Goal: Task Accomplishment & Management: Use online tool/utility

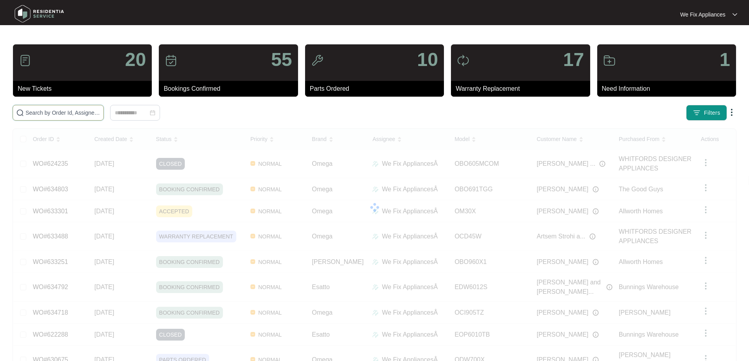
click at [70, 112] on input "text" at bounding box center [63, 113] width 75 height 9
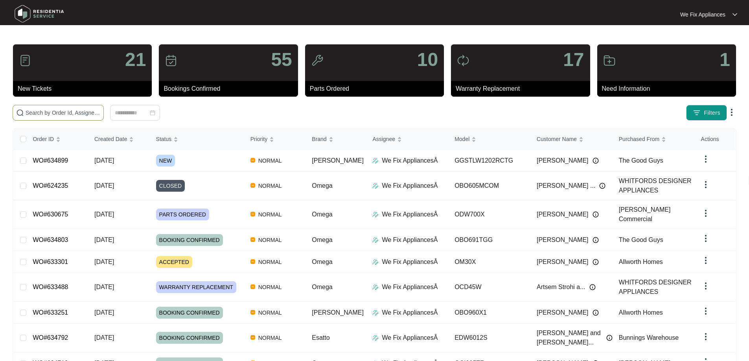
paste input "632812"
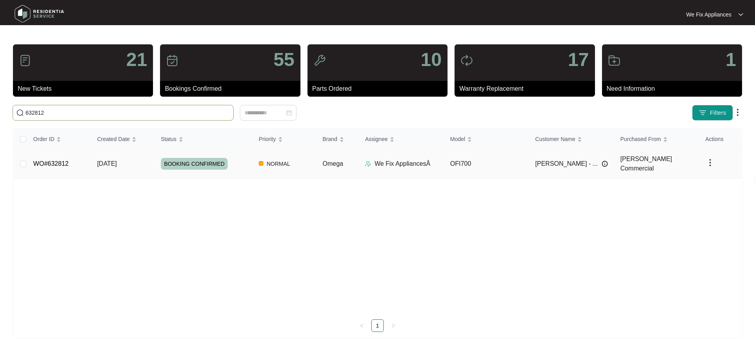
type input "632812"
click at [204, 158] on span "BOOKING CONFIRMED" at bounding box center [194, 164] width 67 height 12
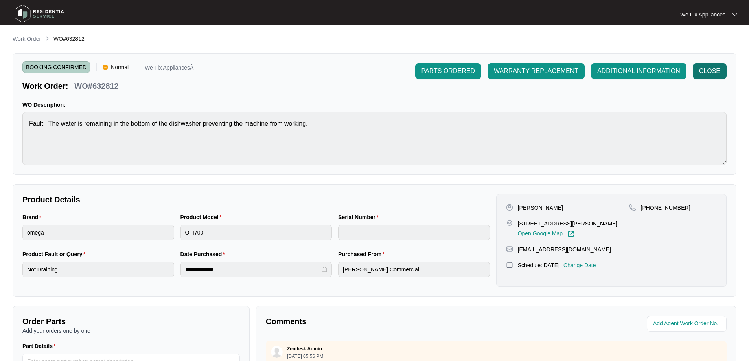
click at [715, 70] on span "CLOSE" at bounding box center [709, 70] width 21 height 9
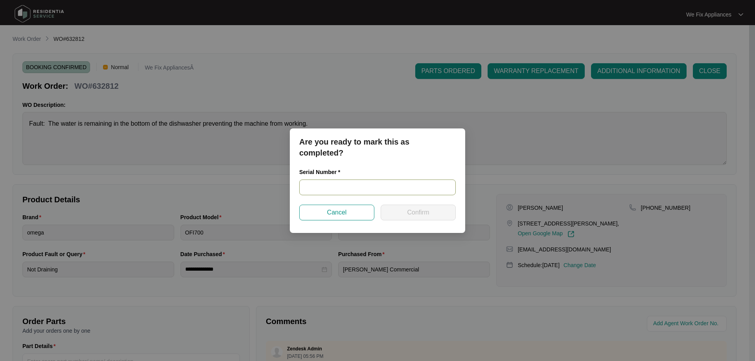
click at [325, 186] on input "text" at bounding box center [377, 188] width 157 height 16
paste input "21098463060100041"
type input "21098463060100041"
click at [420, 211] on span "Confirm" at bounding box center [418, 212] width 22 height 9
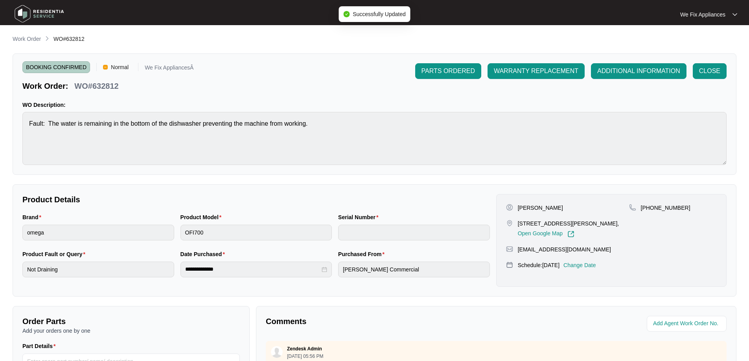
type input "21098463060100041"
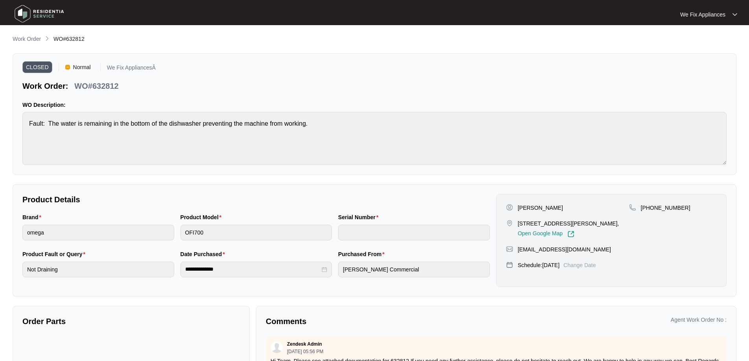
click at [25, 13] on img at bounding box center [39, 14] width 55 height 24
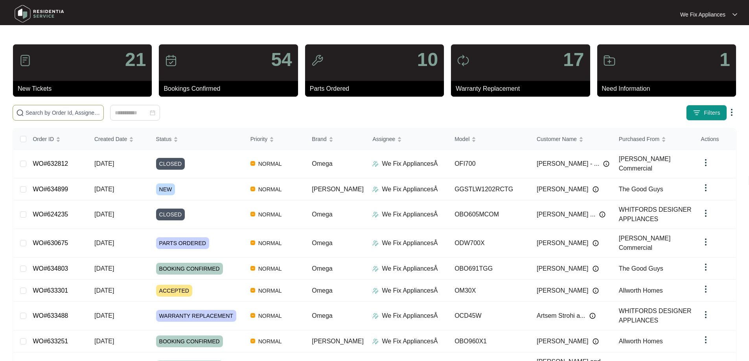
click at [49, 114] on input "text" at bounding box center [63, 113] width 75 height 9
paste input "628133"
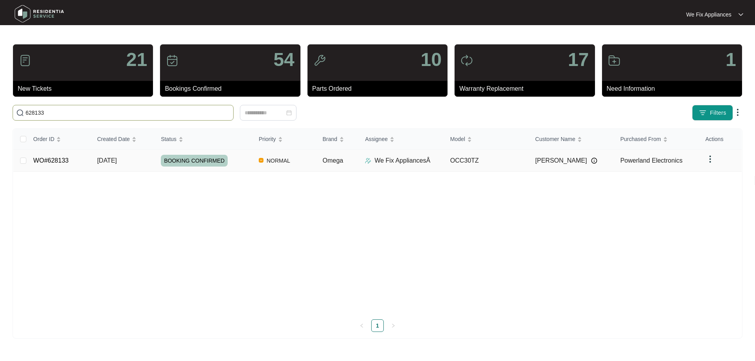
type input "628133"
click at [203, 162] on span "BOOKING CONFIRMED" at bounding box center [194, 161] width 67 height 12
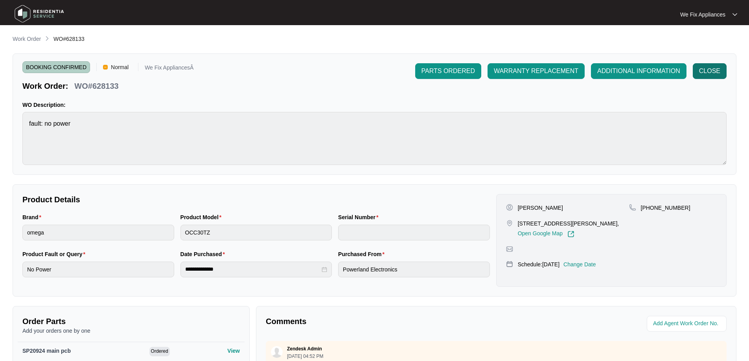
click at [711, 73] on span "CLOSE" at bounding box center [709, 70] width 21 height 9
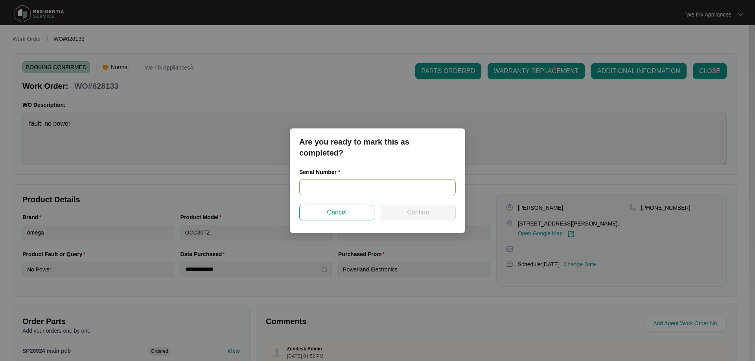
click at [343, 182] on input "text" at bounding box center [377, 188] width 157 height 16
paste input "OCC30TZ2023110700231"
type input "OCC30TZ2023110700231"
click at [412, 210] on span "Confirm" at bounding box center [418, 212] width 22 height 9
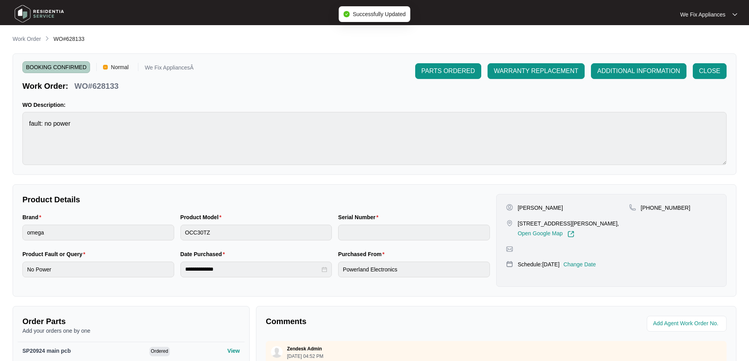
type input "OCC30TZ2023110700231"
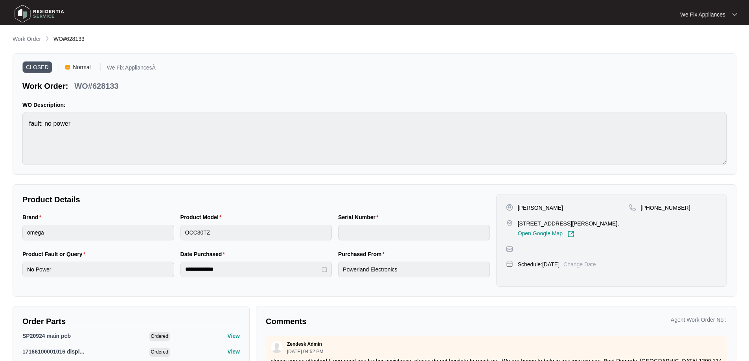
click at [41, 10] on img at bounding box center [39, 14] width 55 height 24
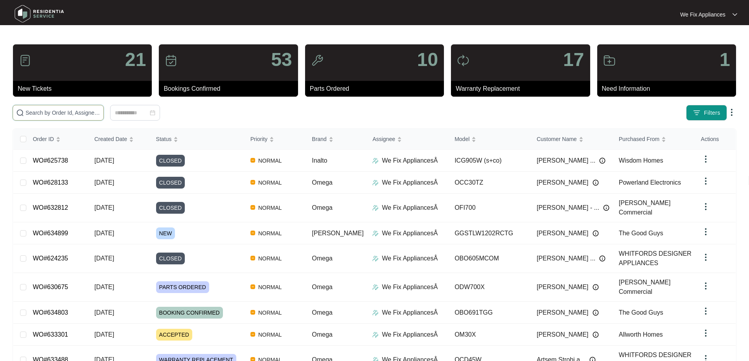
click at [81, 112] on input "text" at bounding box center [63, 113] width 75 height 9
paste input "632668"
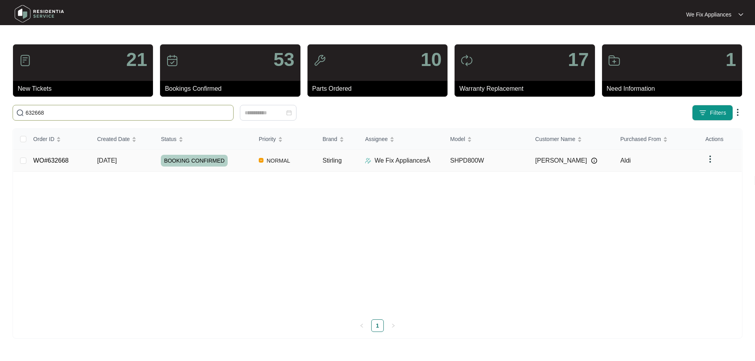
type input "632668"
click at [214, 166] on span "BOOKING CONFIRMED" at bounding box center [194, 161] width 67 height 12
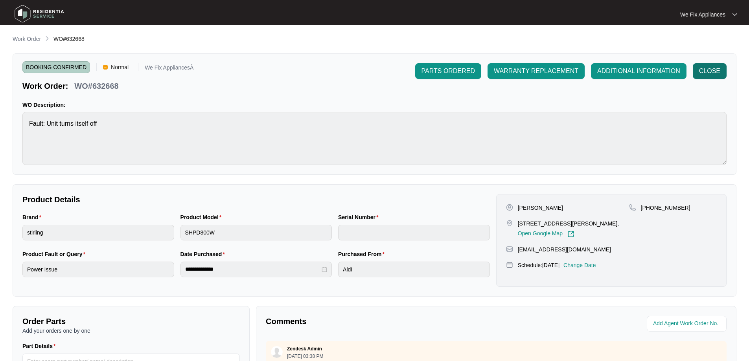
click at [715, 72] on span "CLOSE" at bounding box center [709, 70] width 21 height 9
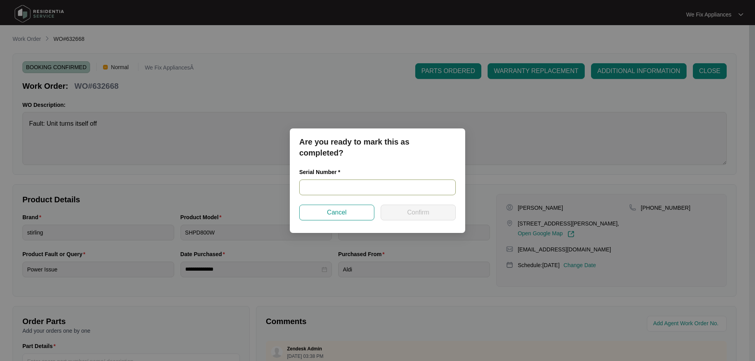
click at [360, 188] on input "text" at bounding box center [377, 188] width 157 height 16
paste input "540V3702301A5095P00157"
type input "540V3702301A5095P00157"
click at [411, 211] on span "Confirm" at bounding box center [418, 212] width 22 height 9
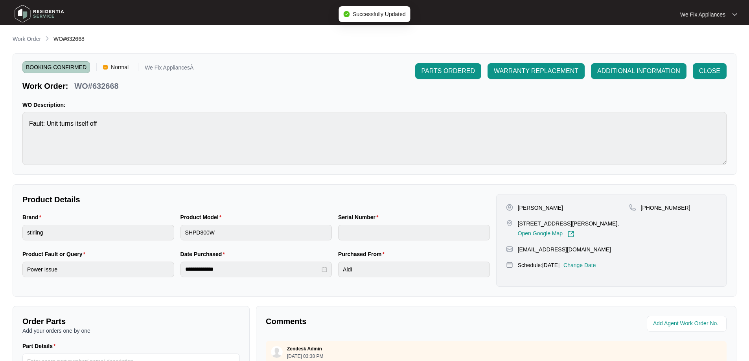
type input "540V3702301A5095P00157"
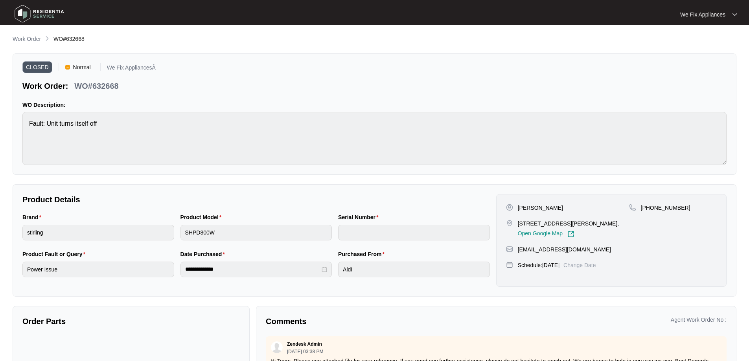
click at [45, 13] on img at bounding box center [39, 14] width 55 height 24
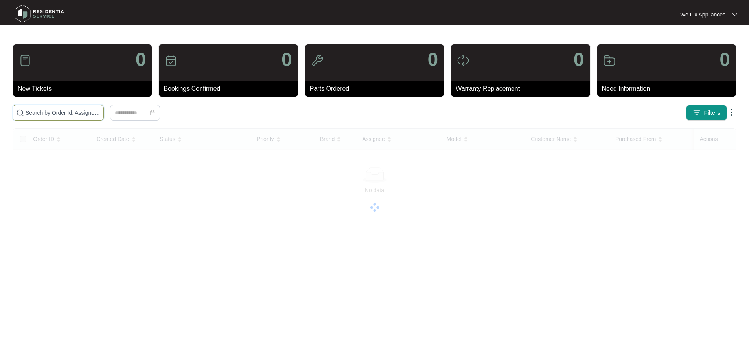
click at [55, 116] on input "text" at bounding box center [63, 113] width 75 height 9
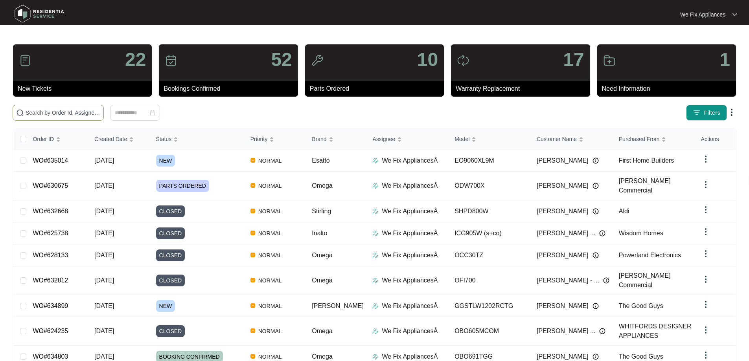
paste input "628408"
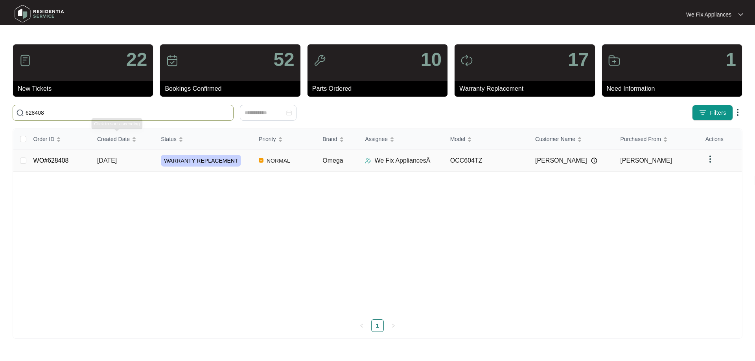
type input "628408"
click at [195, 161] on span "WARRANTY REPLACEMENT" at bounding box center [201, 161] width 80 height 12
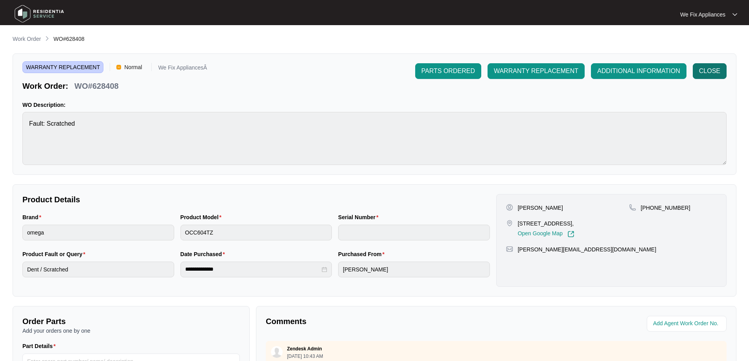
click at [708, 73] on span "CLOSE" at bounding box center [709, 70] width 21 height 9
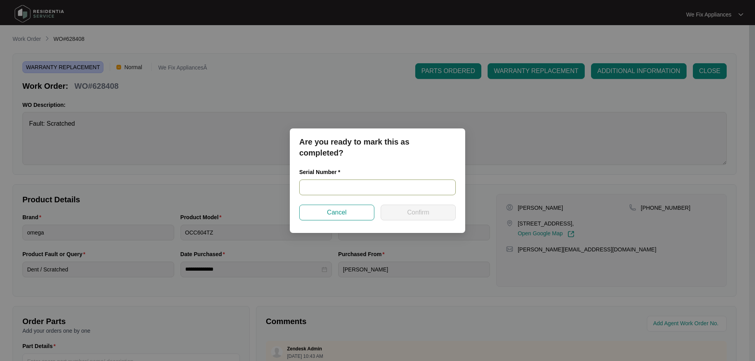
click at [332, 186] on input "text" at bounding box center [377, 188] width 157 height 16
paste input "462224410300175"
type input "462224410300175"
click at [406, 212] on button "Confirm" at bounding box center [418, 213] width 75 height 16
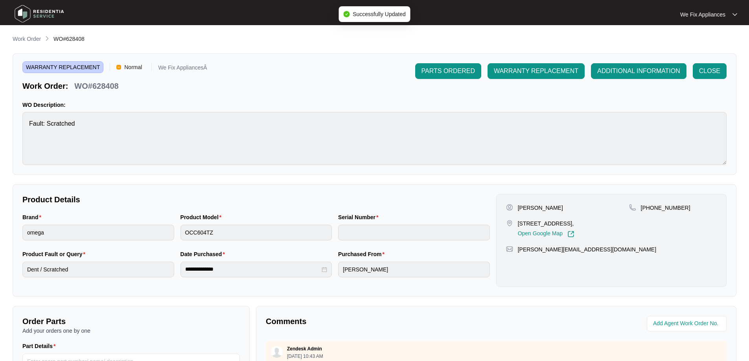
type input "462224410300175"
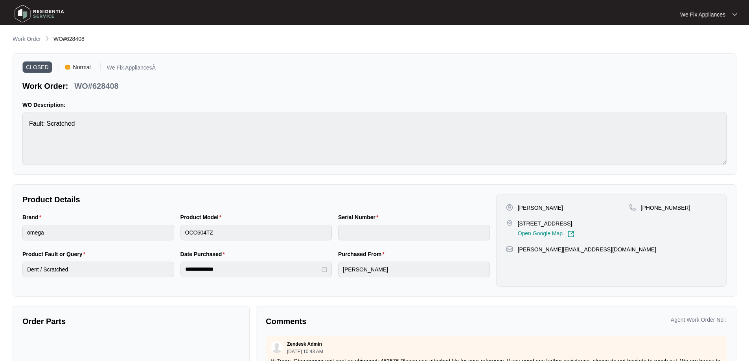
click at [35, 10] on img at bounding box center [39, 14] width 55 height 24
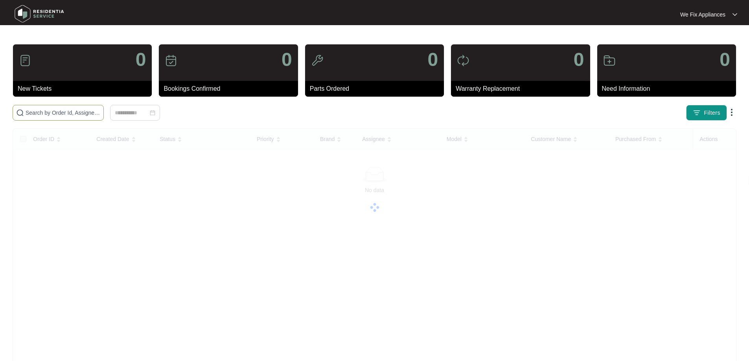
click at [42, 111] on input "text" at bounding box center [63, 113] width 75 height 9
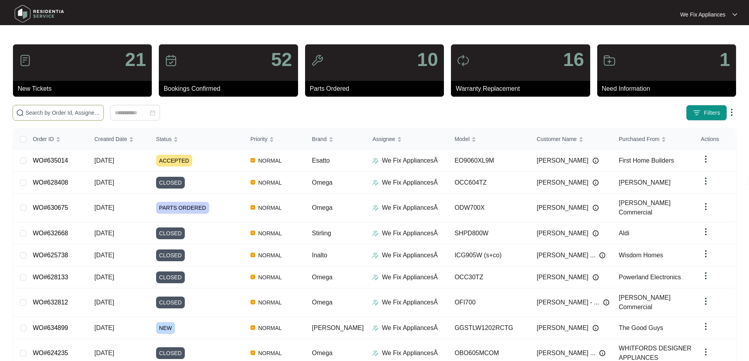
paste input "629042"
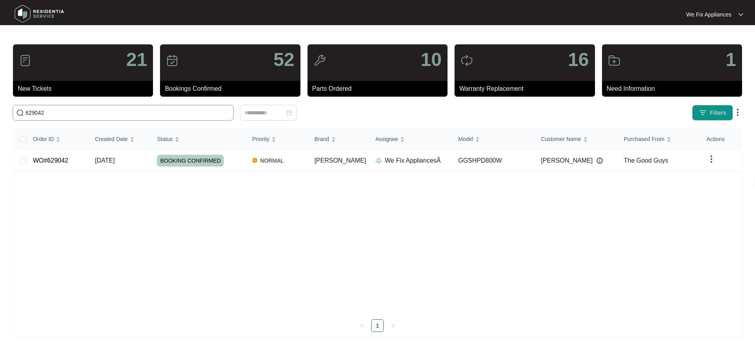
type input "629042"
click at [192, 157] on span "BOOKING CONFIRMED" at bounding box center [190, 161] width 67 height 12
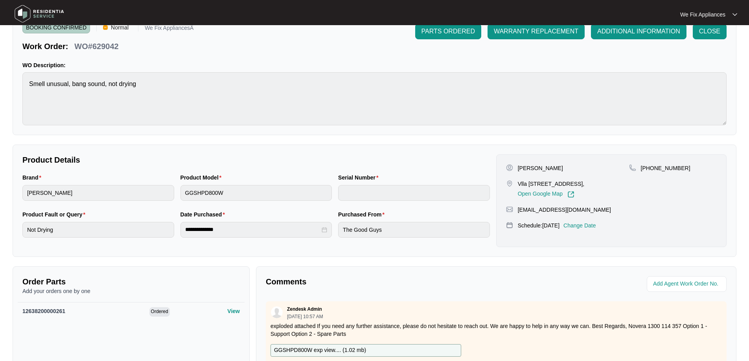
scroll to position [162, 0]
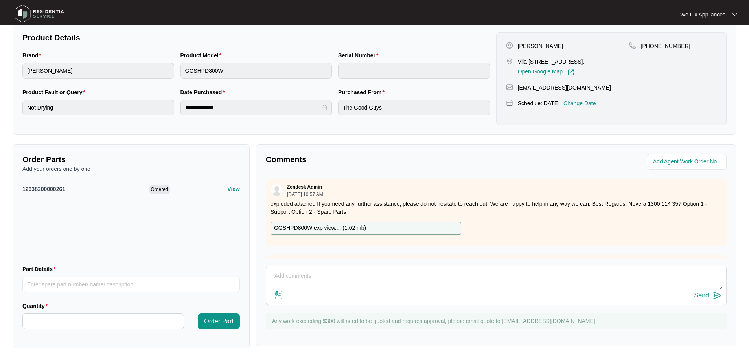
click at [352, 277] on textarea at bounding box center [496, 280] width 452 height 20
type textarea "Hi Team the bowls is broken with shards of broken metal pieces scattered. see p…"
click at [277, 297] on img at bounding box center [278, 295] width 9 height 9
click at [0, 0] on input "file" at bounding box center [0, 0] width 0 height 0
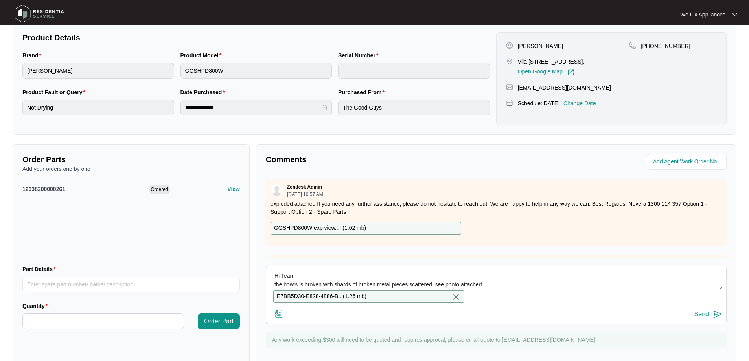
click at [707, 318] on div "Send" at bounding box center [702, 314] width 15 height 7
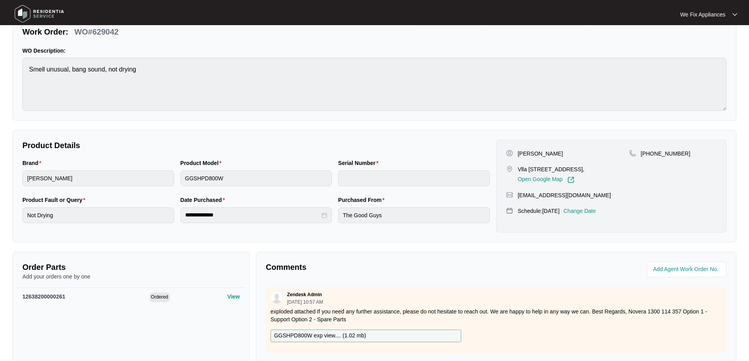
scroll to position [0, 0]
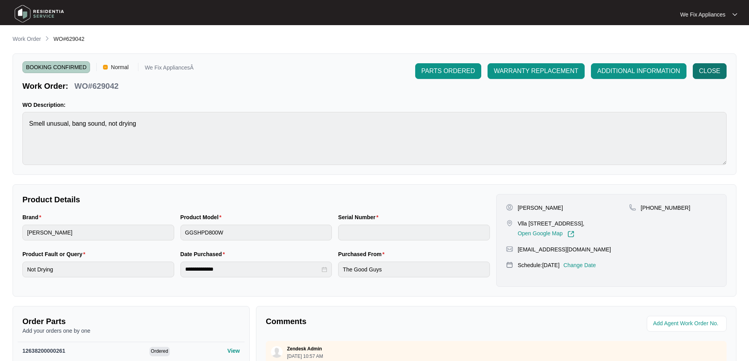
click at [710, 70] on span "CLOSE" at bounding box center [709, 70] width 21 height 9
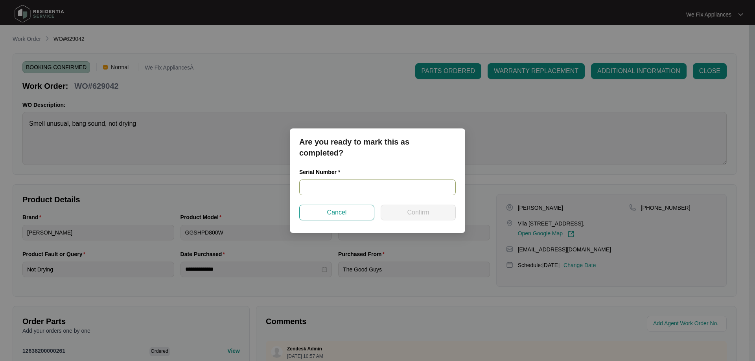
click at [355, 186] on input "text" at bounding box center [377, 188] width 157 height 16
paste input "540L105840139065P00128"
type input "540L105840139065P00128"
click at [404, 211] on button "Confirm" at bounding box center [418, 213] width 75 height 16
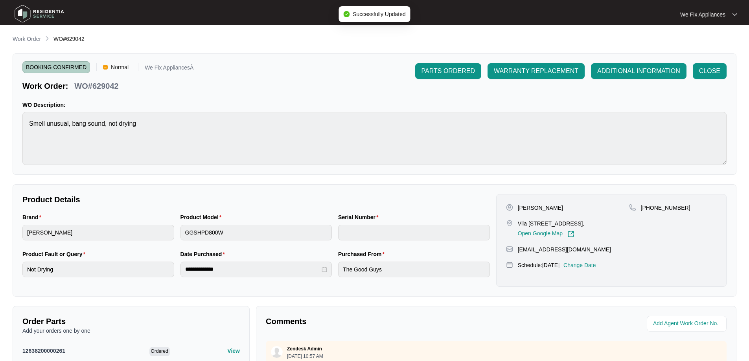
type input "540L105840139065P00128"
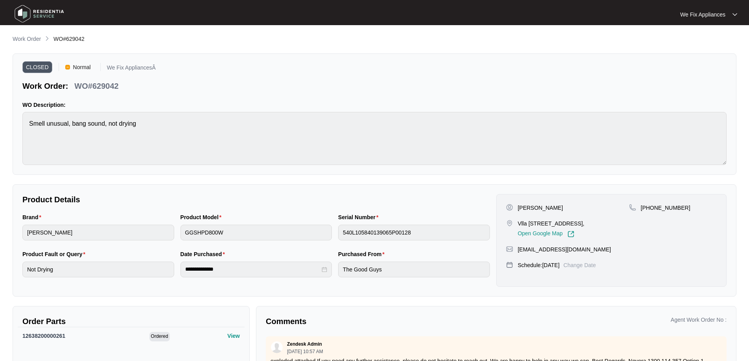
click at [30, 16] on img at bounding box center [39, 14] width 55 height 24
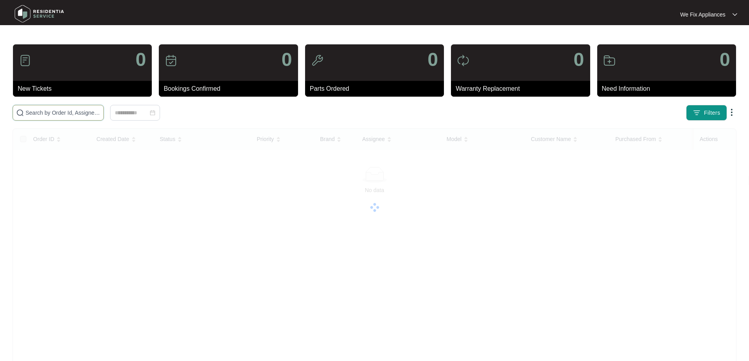
click at [61, 112] on input "text" at bounding box center [63, 113] width 75 height 9
paste input "629005"
type input "629005"
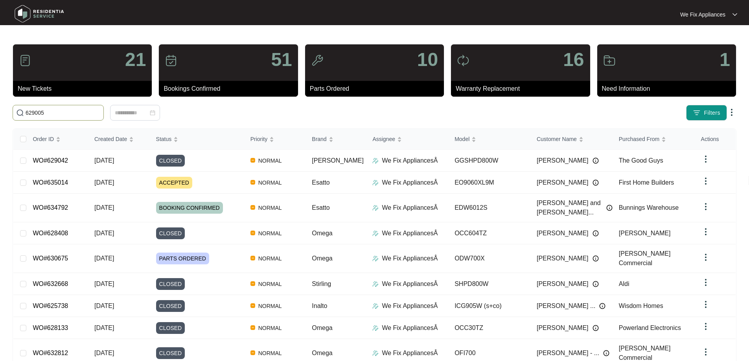
drag, startPoint x: 52, startPoint y: 111, endPoint x: 19, endPoint y: 110, distance: 33.1
click at [19, 110] on span "629005" at bounding box center [58, 113] width 91 height 16
paste input "629005"
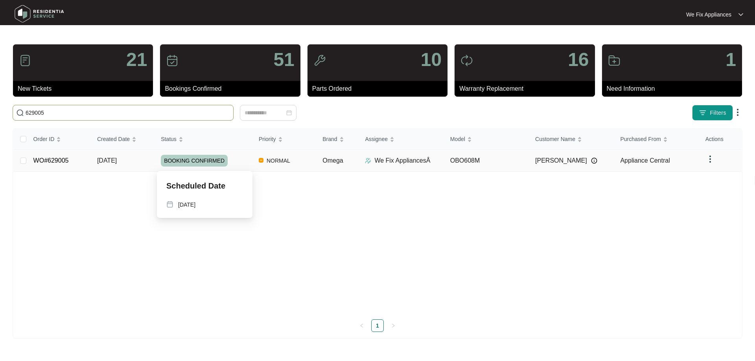
type input "629005"
click at [184, 162] on span "BOOKING CONFIRMED" at bounding box center [194, 161] width 67 height 12
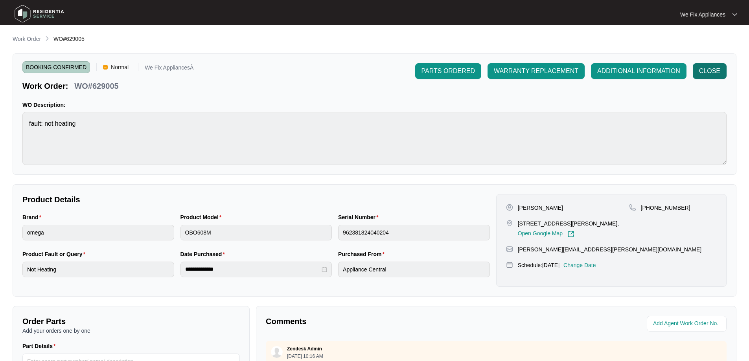
click at [715, 68] on span "CLOSE" at bounding box center [709, 70] width 21 height 9
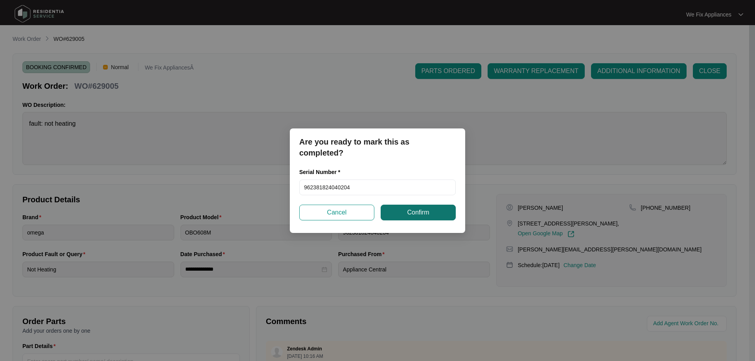
click at [429, 211] on span "Confirm" at bounding box center [418, 212] width 22 height 9
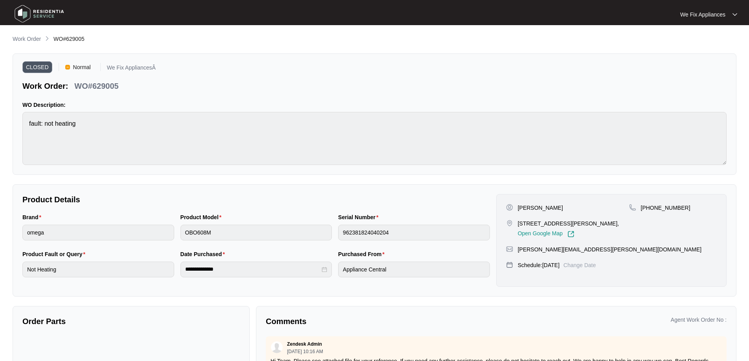
click at [36, 12] on img at bounding box center [39, 14] width 55 height 24
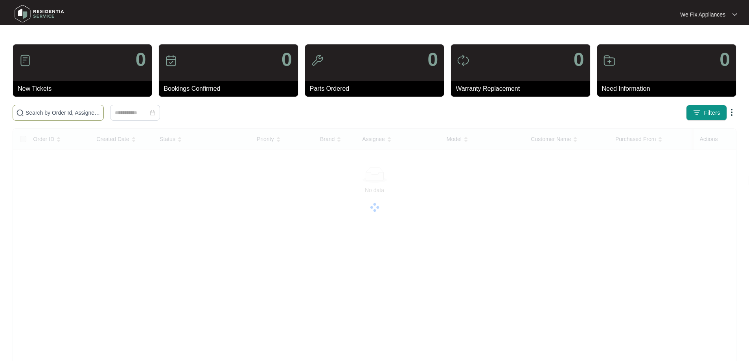
click at [44, 113] on input "text" at bounding box center [63, 113] width 75 height 9
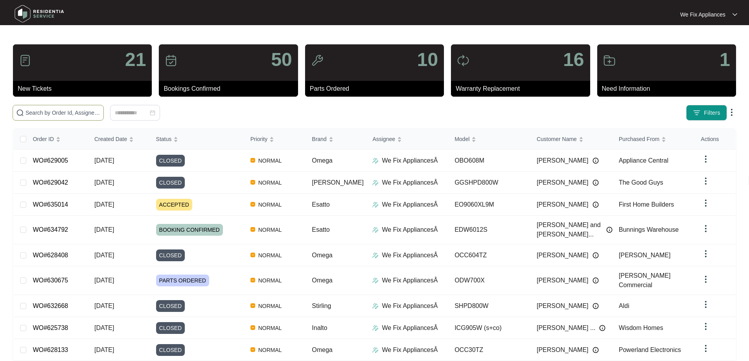
paste input "629005"
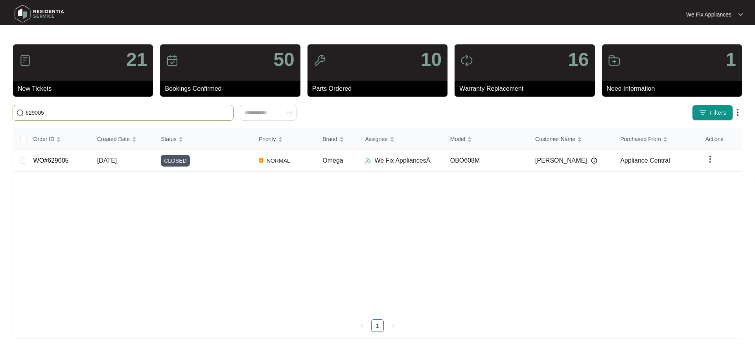
drag, startPoint x: 65, startPoint y: 114, endPoint x: 0, endPoint y: 123, distance: 65.9
click at [0, 123] on main "21 New Tickets 50 Bookings Confirmed 10 Parts Ordered 16 Warranty Replacement 1…" at bounding box center [377, 180] width 755 height 361
paste input "33476"
type input "633476"
click at [201, 159] on span "BOOKING CONFIRMED" at bounding box center [194, 161] width 67 height 12
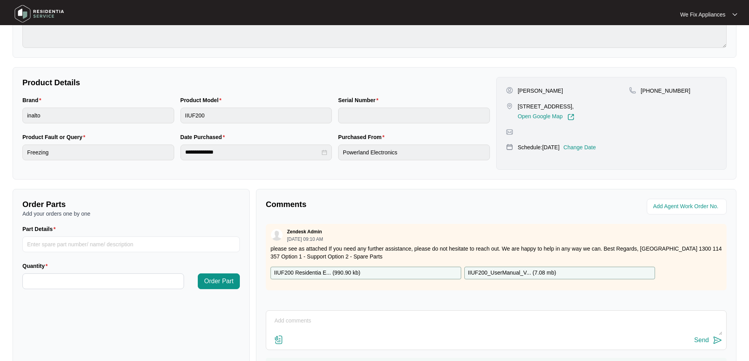
scroll to position [160, 0]
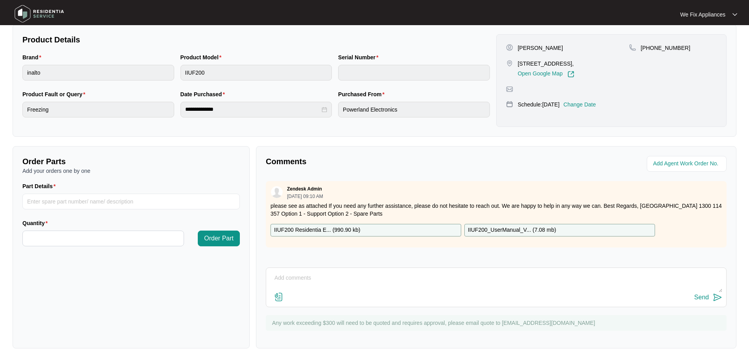
click at [312, 277] on textarea at bounding box center [496, 282] width 452 height 20
type textarea "Hi Team We were sent out to a Ilve fridge but the invoice states its an inalto …"
click at [278, 293] on img at bounding box center [278, 297] width 9 height 9
click at [0, 0] on input "file" at bounding box center [0, 0] width 0 height 0
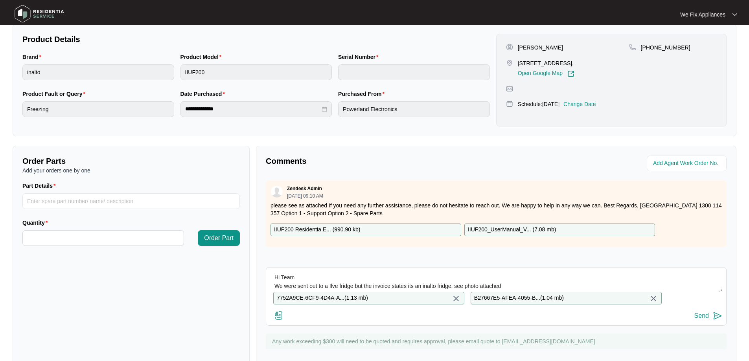
click at [702, 320] on div "Send" at bounding box center [702, 316] width 15 height 7
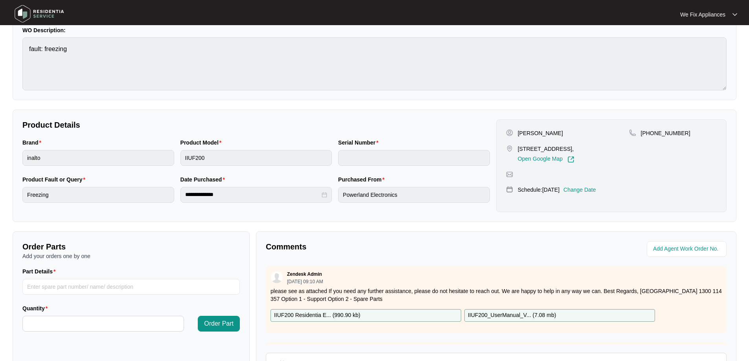
scroll to position [0, 0]
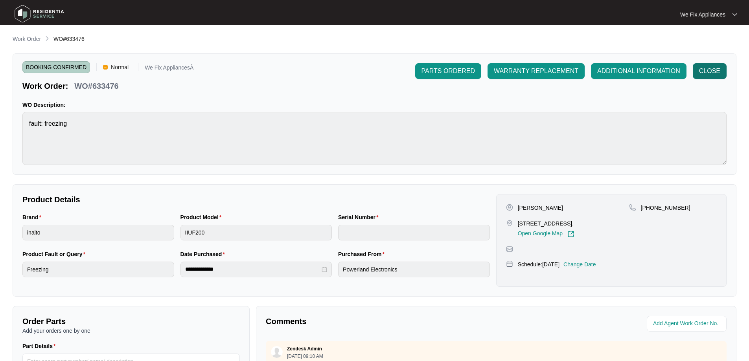
click at [714, 69] on span "CLOSE" at bounding box center [709, 70] width 21 height 9
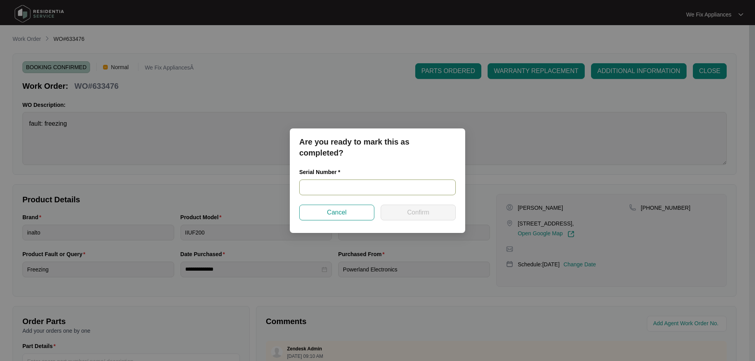
click at [411, 190] on input "text" at bounding box center [377, 188] width 157 height 16
type input "no serial"
click at [411, 209] on span "Confirm" at bounding box center [418, 212] width 22 height 9
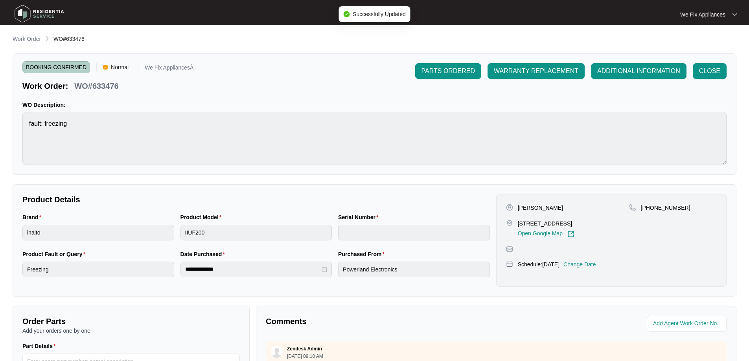
type input "no serial"
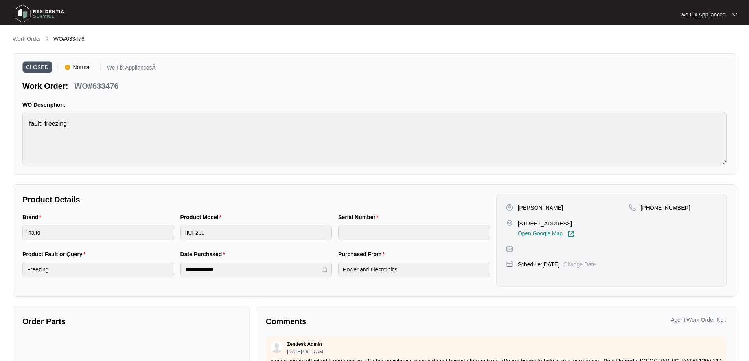
click at [33, 8] on img at bounding box center [39, 14] width 55 height 24
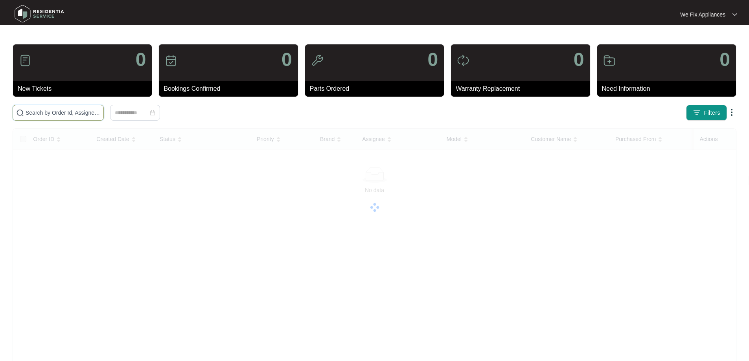
click at [51, 114] on input "text" at bounding box center [63, 113] width 75 height 9
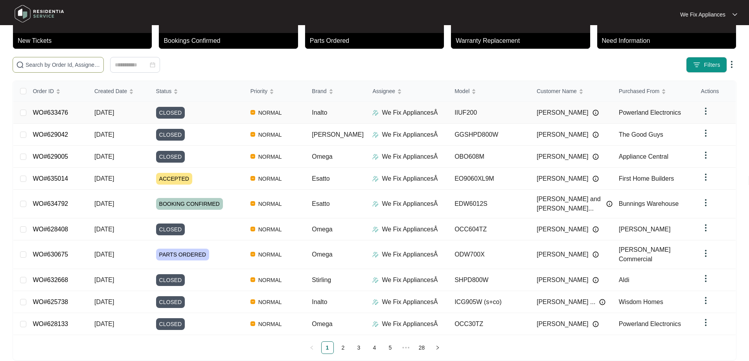
scroll to position [50, 0]
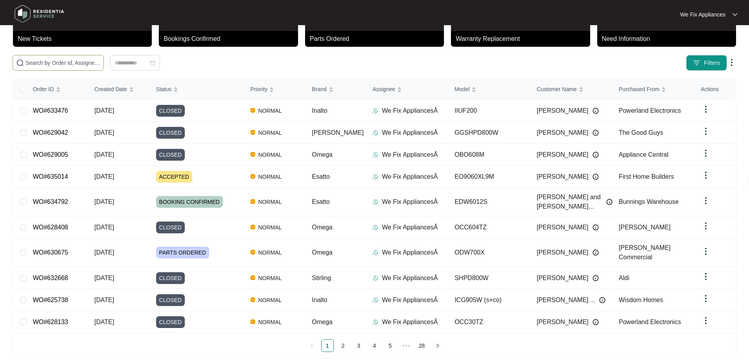
click at [85, 63] on input "text" at bounding box center [63, 63] width 75 height 9
paste input "633632"
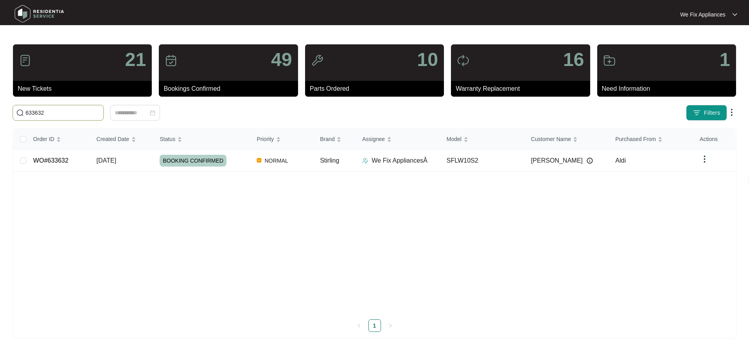
scroll to position [0, 0]
type input "633632"
click at [195, 159] on span "BOOKING CONFIRMED" at bounding box center [194, 161] width 67 height 12
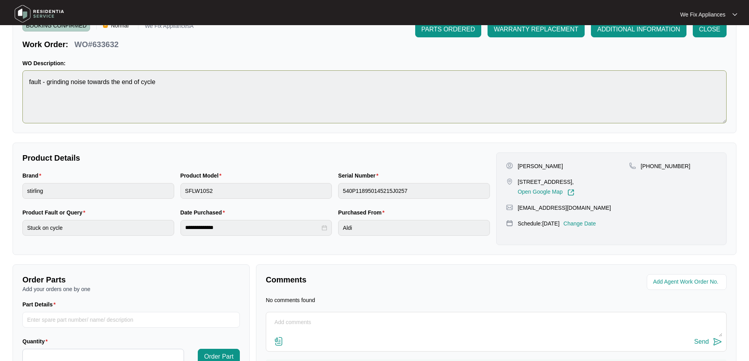
scroll to position [87, 0]
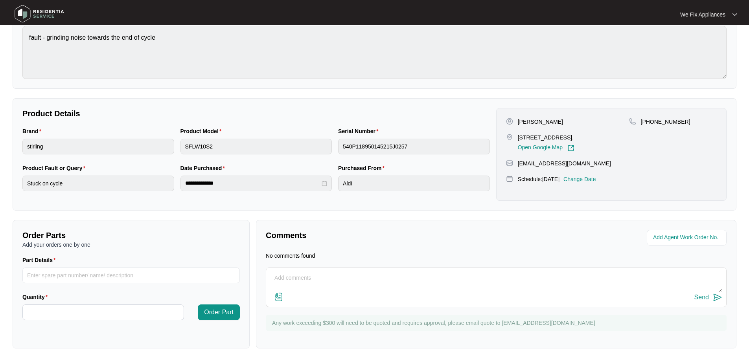
click at [325, 280] on textarea at bounding box center [496, 282] width 452 height 20
type textarea "Hi Team this requires a bowl replacement. I will close off the job"
click at [703, 301] on div "Send" at bounding box center [702, 297] width 15 height 7
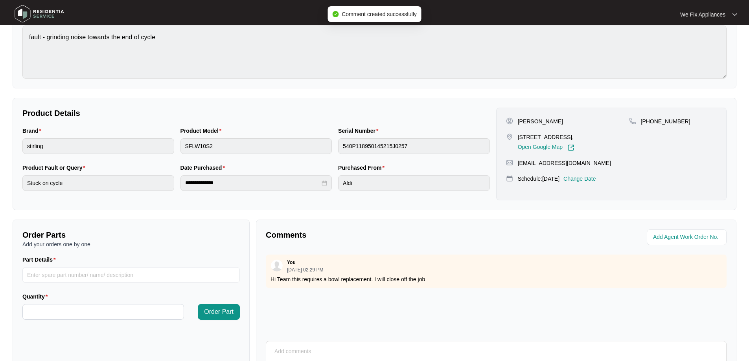
scroll to position [0, 0]
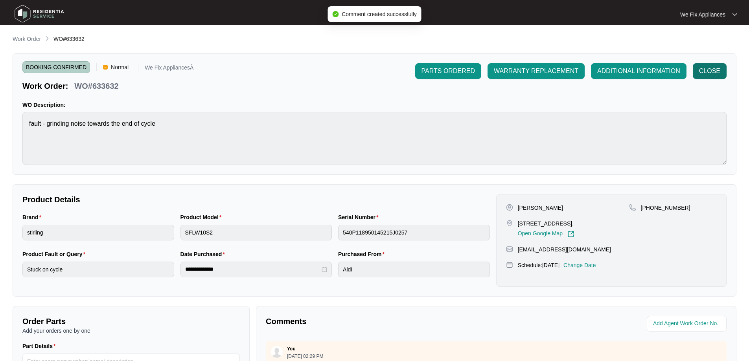
click at [709, 73] on span "CLOSE" at bounding box center [709, 70] width 21 height 9
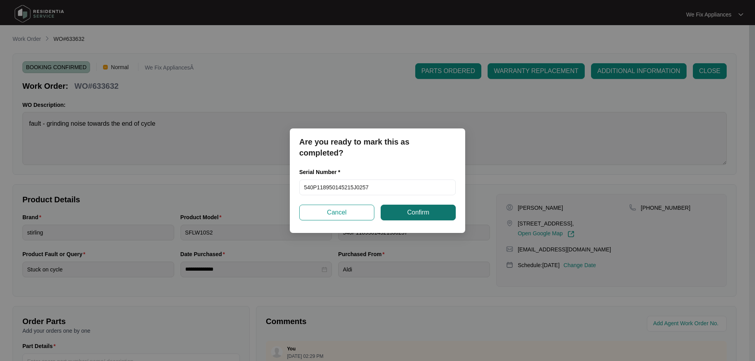
click at [422, 214] on span "Confirm" at bounding box center [418, 212] width 22 height 9
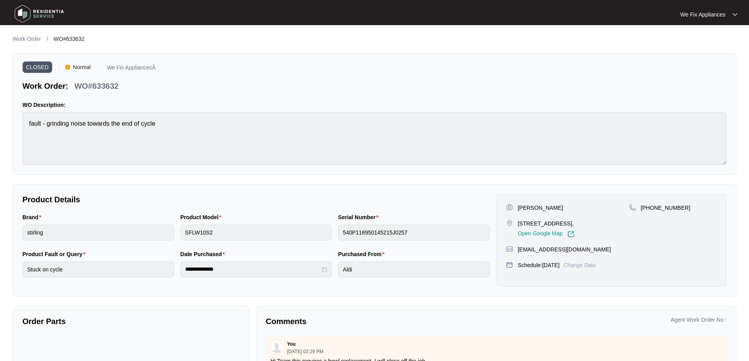
click at [40, 9] on img at bounding box center [39, 14] width 55 height 24
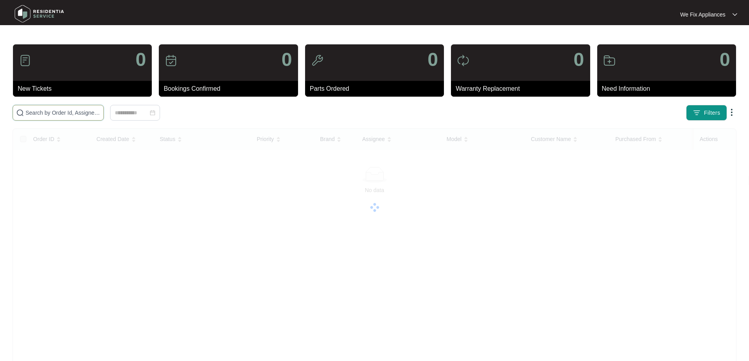
click at [61, 110] on input "text" at bounding box center [63, 113] width 75 height 9
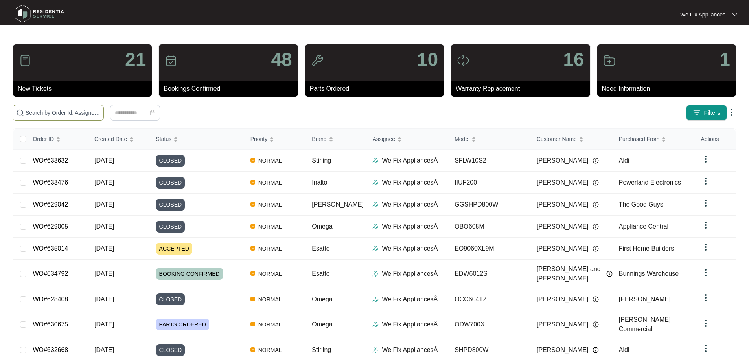
paste input "630742"
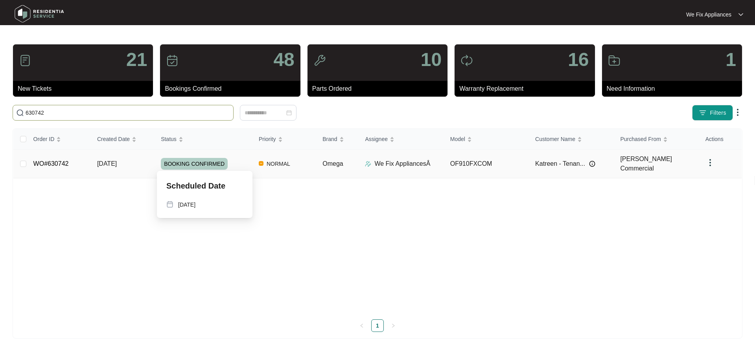
type input "630742"
click at [193, 162] on span "BOOKING CONFIRMED" at bounding box center [194, 164] width 67 height 12
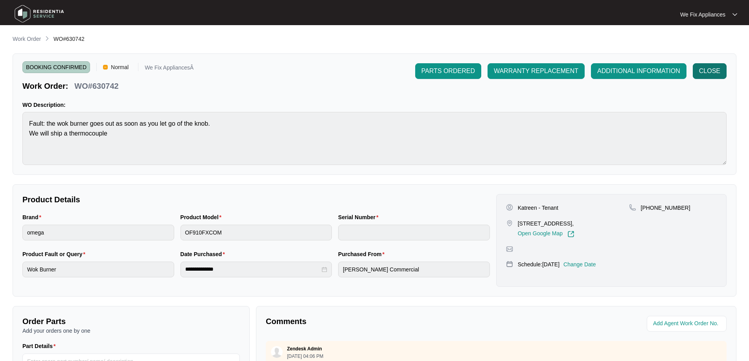
click at [718, 71] on span "CLOSE" at bounding box center [709, 70] width 21 height 9
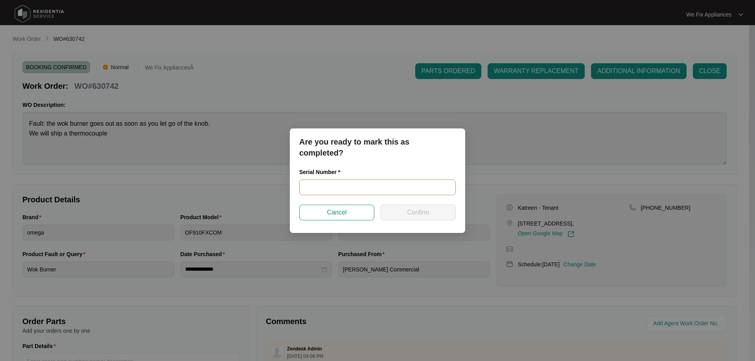
click at [321, 185] on input "text" at bounding box center [377, 188] width 157 height 16
paste input "900045742310000156"
type input "900045742310000156"
click at [418, 214] on span "Confirm" at bounding box center [418, 212] width 22 height 9
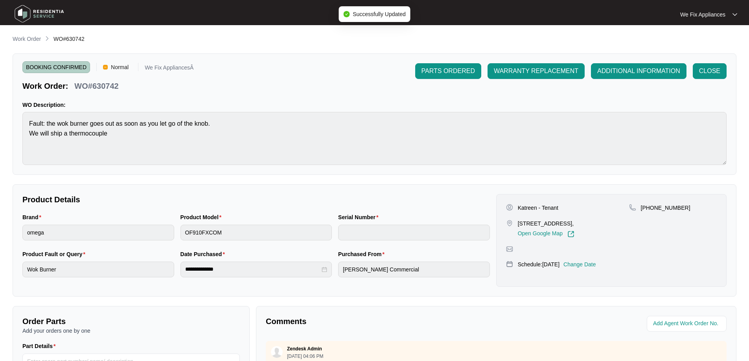
type input "900045742310000156"
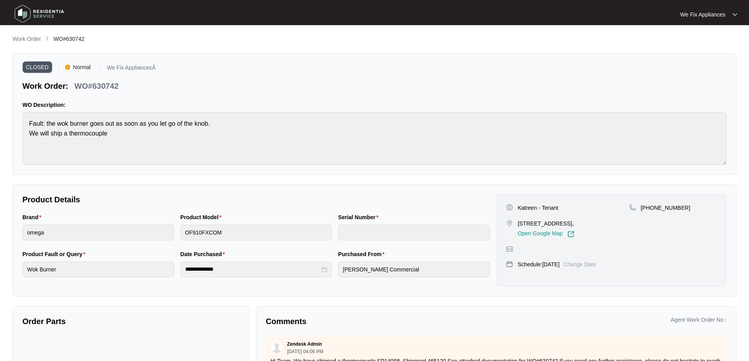
click at [22, 11] on img at bounding box center [39, 14] width 55 height 24
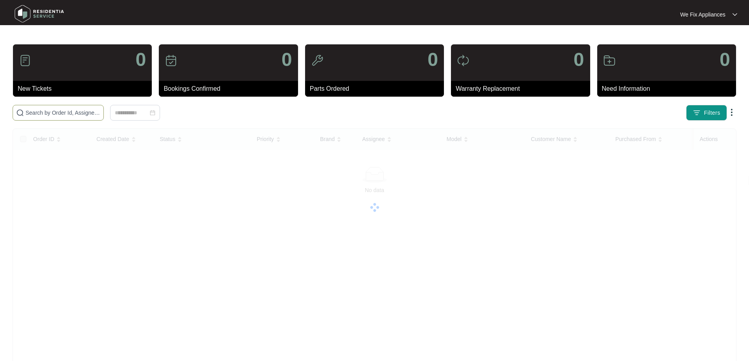
click at [73, 112] on input "text" at bounding box center [63, 113] width 75 height 9
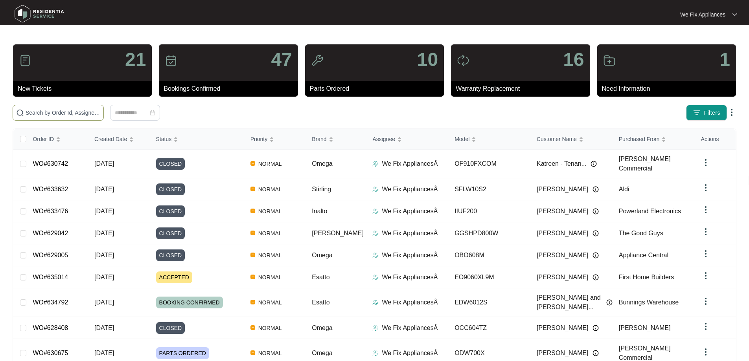
paste input "633481"
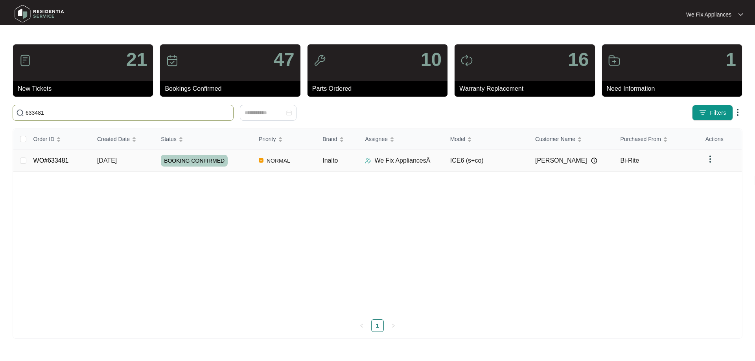
type input "633481"
click at [203, 165] on span "BOOKING CONFIRMED" at bounding box center [194, 161] width 67 height 12
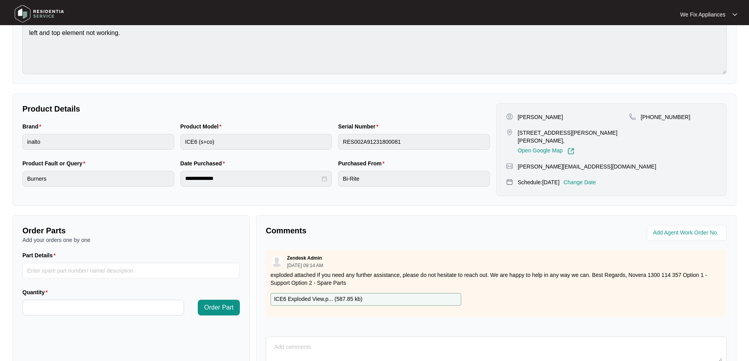
scroll to position [160, 0]
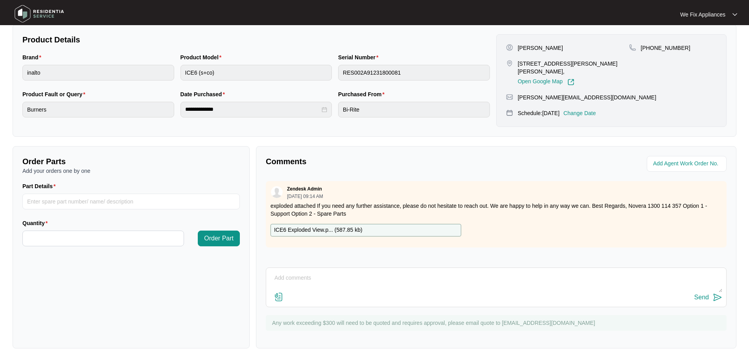
click at [327, 227] on p "ICE6 Exploded View.p... ( 587.85 kb )" at bounding box center [318, 230] width 89 height 9
click at [114, 202] on input "Part Details" at bounding box center [131, 202] width 218 height 16
paste input "SP12638"
type input "SP12638"
click at [70, 238] on input "Quantity" at bounding box center [103, 238] width 161 height 15
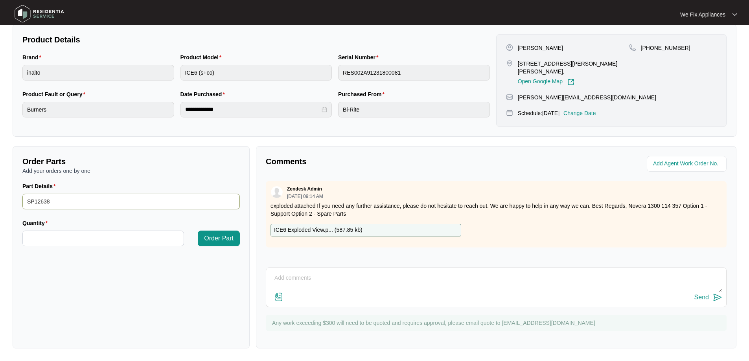
type input "*"
click at [85, 199] on input "SP12638" at bounding box center [131, 202] width 218 height 16
type input "SP12638 element"
click at [216, 240] on span "Order Part" at bounding box center [219, 238] width 30 height 9
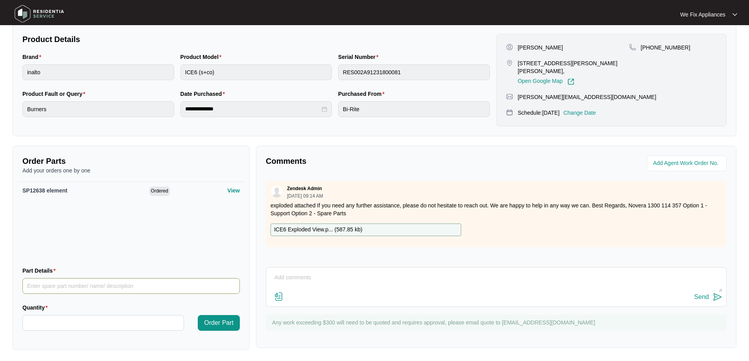
click at [106, 286] on input "Part Details" at bounding box center [131, 286] width 218 height 16
paste input "SP13013"
type input "SP13013"
click at [70, 324] on input "Quantity" at bounding box center [103, 323] width 161 height 15
type input "*"
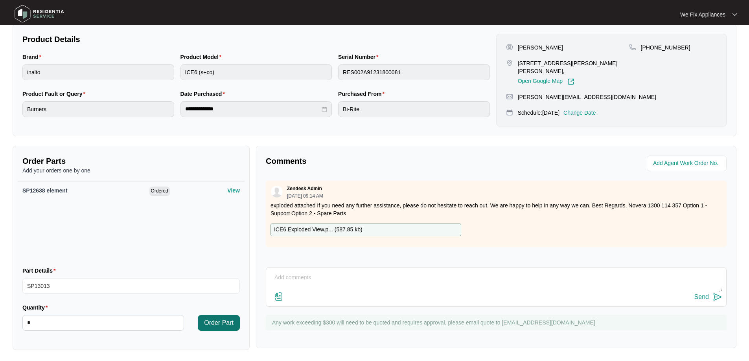
click at [210, 319] on span "Order Part" at bounding box center [219, 323] width 30 height 9
click at [83, 286] on input "Part Details" at bounding box center [131, 286] width 218 height 16
paste input "SP14146"
type input "SP14146"
click at [73, 322] on input "Quantity" at bounding box center [103, 323] width 161 height 15
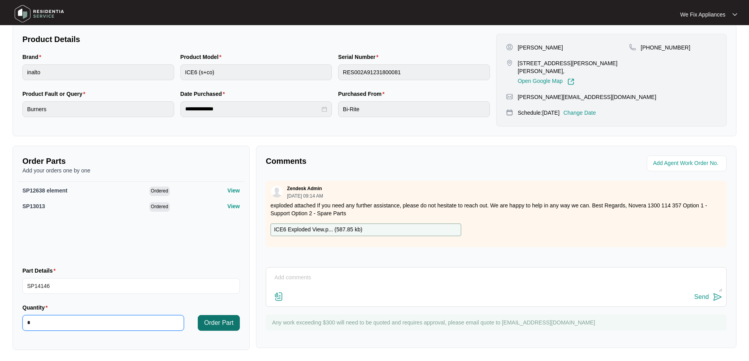
type input "*"
click at [216, 324] on span "Order Part" at bounding box center [219, 323] width 30 height 9
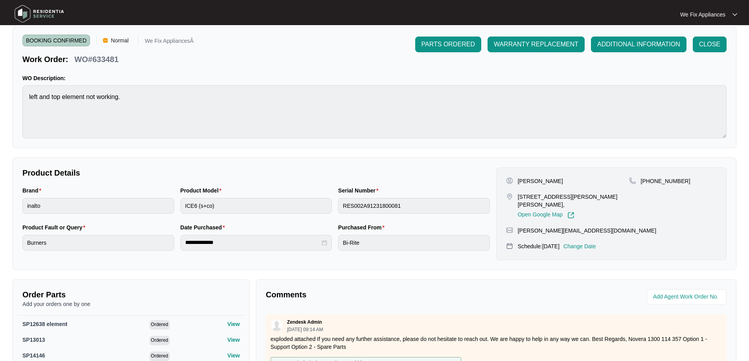
scroll to position [0, 0]
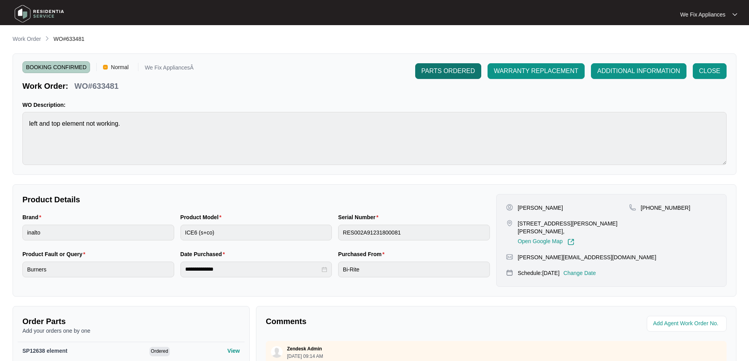
click at [441, 70] on span "PARTS ORDERED" at bounding box center [448, 70] width 53 height 9
